Goal: Transaction & Acquisition: Purchase product/service

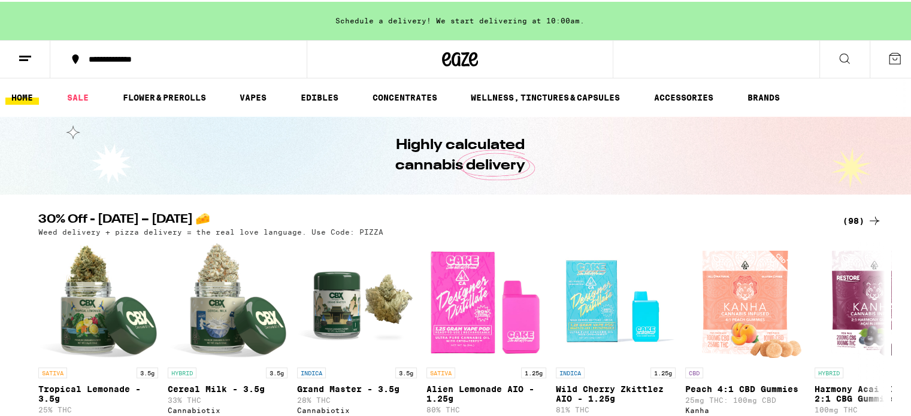
click at [853, 218] on div "(98)" at bounding box center [862, 219] width 39 height 14
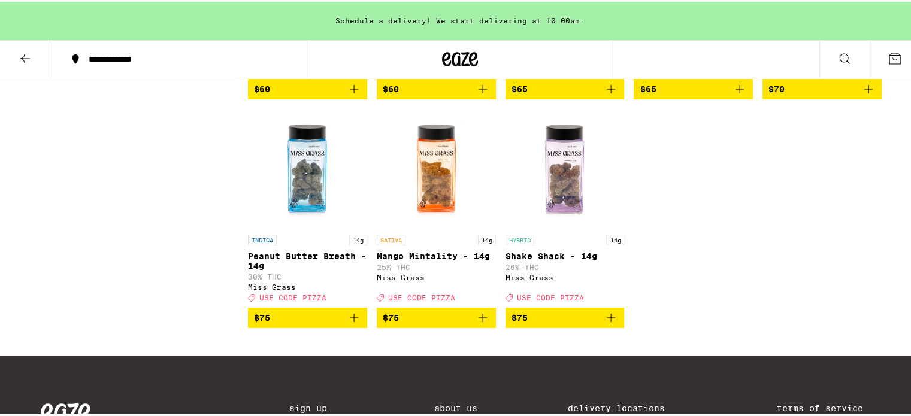
scroll to position [4435, 0]
